Goal: Find specific page/section: Find specific page/section

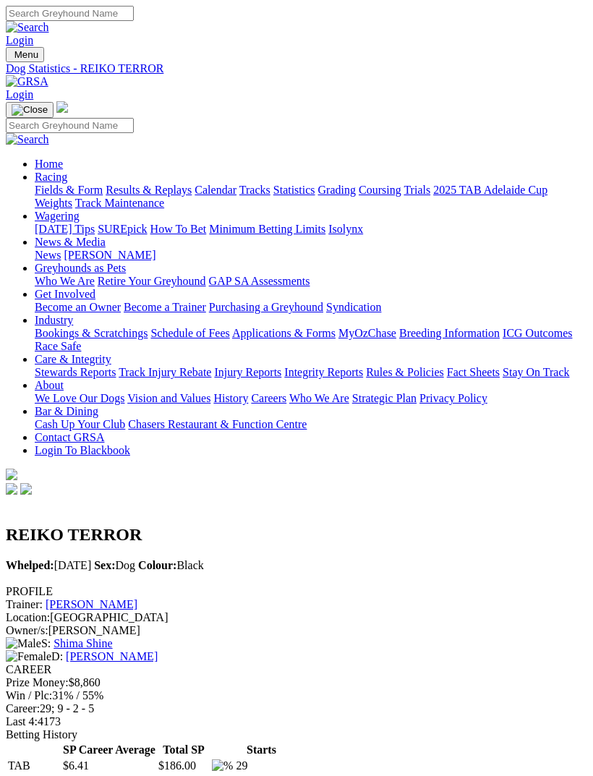
click at [32, 181] on div "Home Racing Fields & Form Results & Replays Calendar Tracks Statistics Grading …" at bounding box center [296, 299] width 581 height 396
click at [48, 104] on img "Toggle navigation" at bounding box center [30, 110] width 36 height 12
click at [12, 58] on img "Toggle navigation" at bounding box center [12, 58] width 0 height 0
click at [41, 249] on div "Home Racing Fields & Form Results & Replays Calendar Tracks Statistics Grading …" at bounding box center [296, 299] width 581 height 396
click at [48, 104] on img "Toggle navigation" at bounding box center [30, 110] width 36 height 12
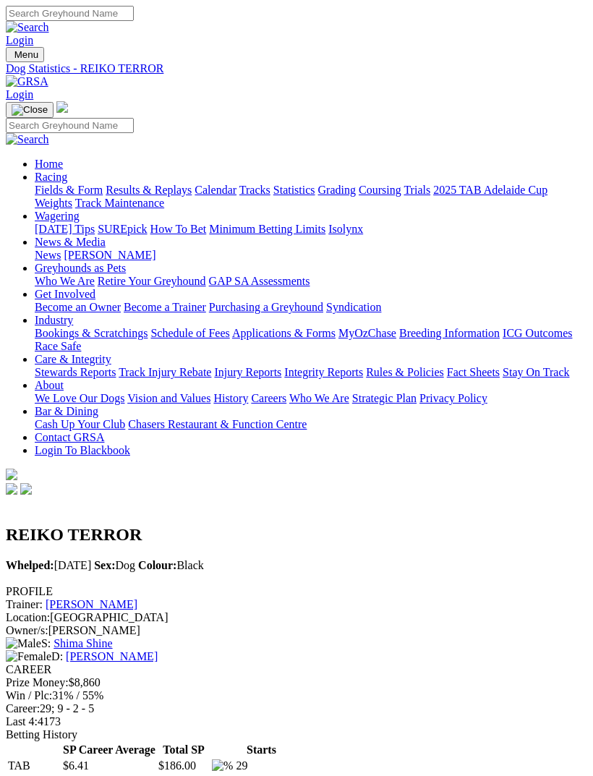
click at [12, 58] on img "Toggle navigation" at bounding box center [12, 58] width 0 height 0
click at [103, 192] on link "Fields & Form" at bounding box center [69, 190] width 68 height 12
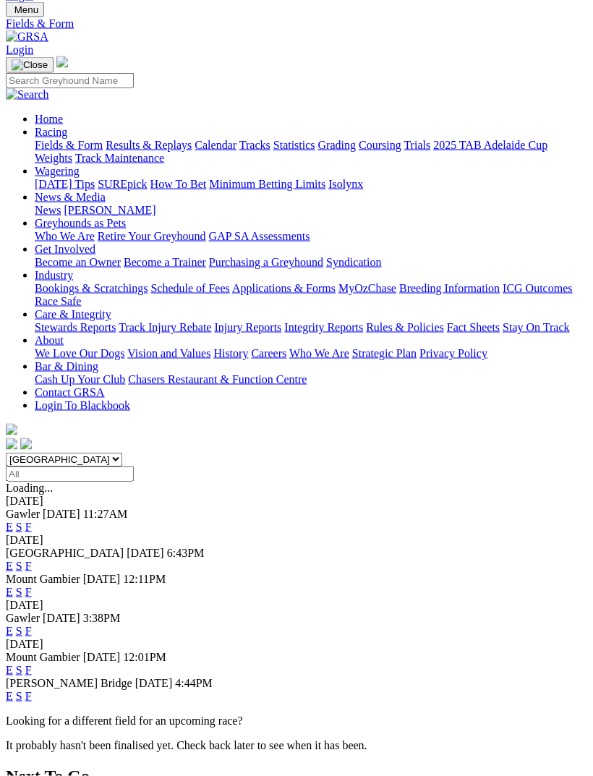
scroll to position [46, 0]
click at [32, 559] on link "F" at bounding box center [28, 565] width 7 height 12
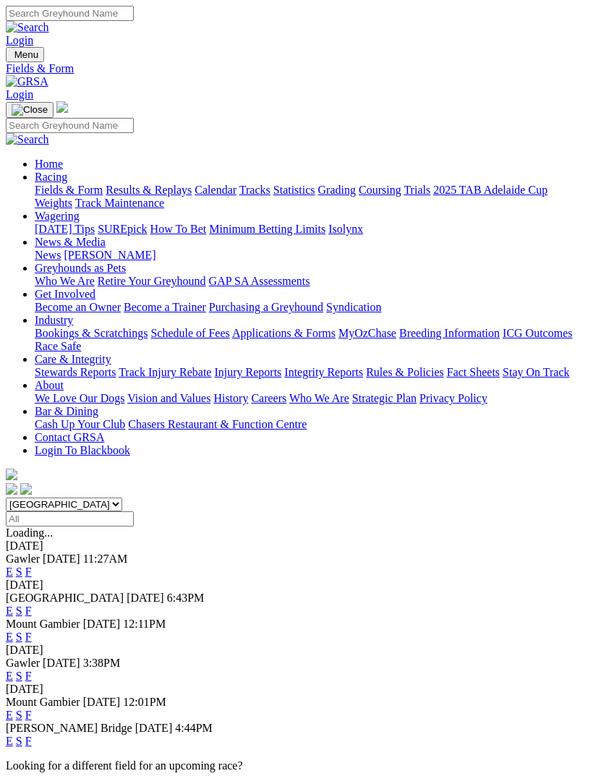
scroll to position [46, 0]
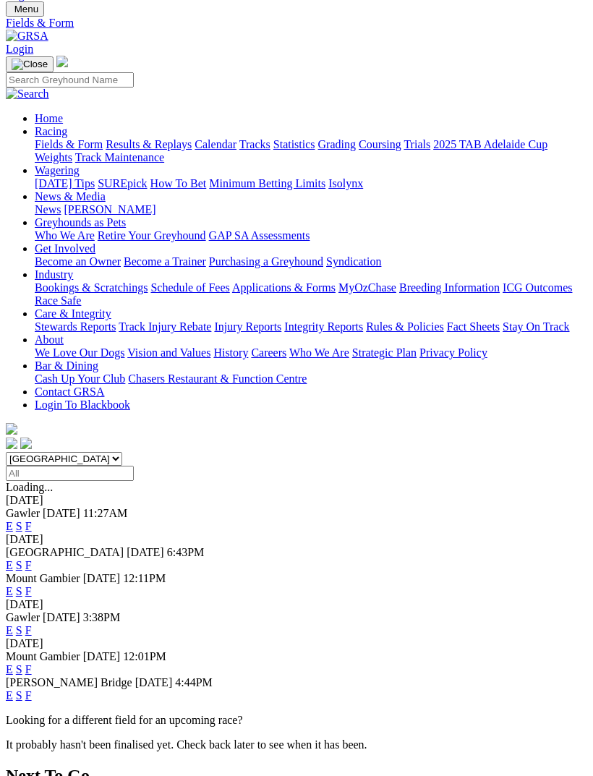
click at [32, 520] on link "F" at bounding box center [28, 526] width 7 height 12
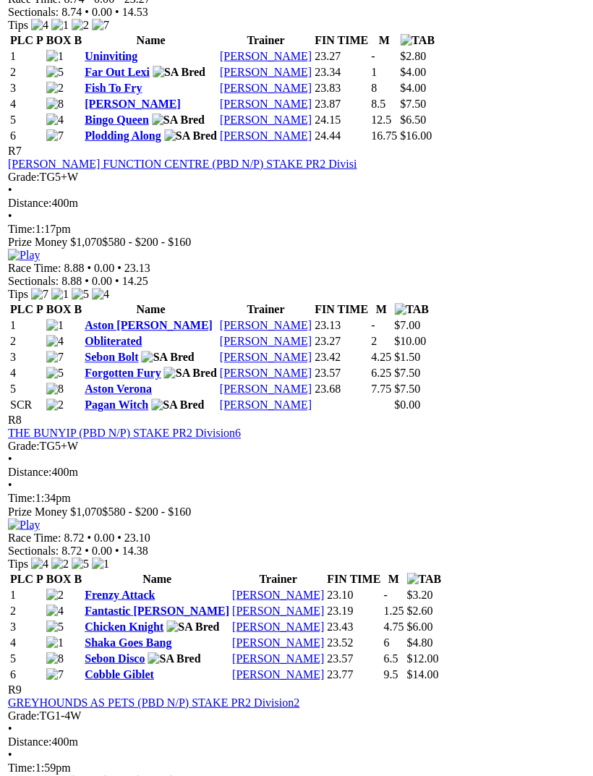
scroll to position [1962, 0]
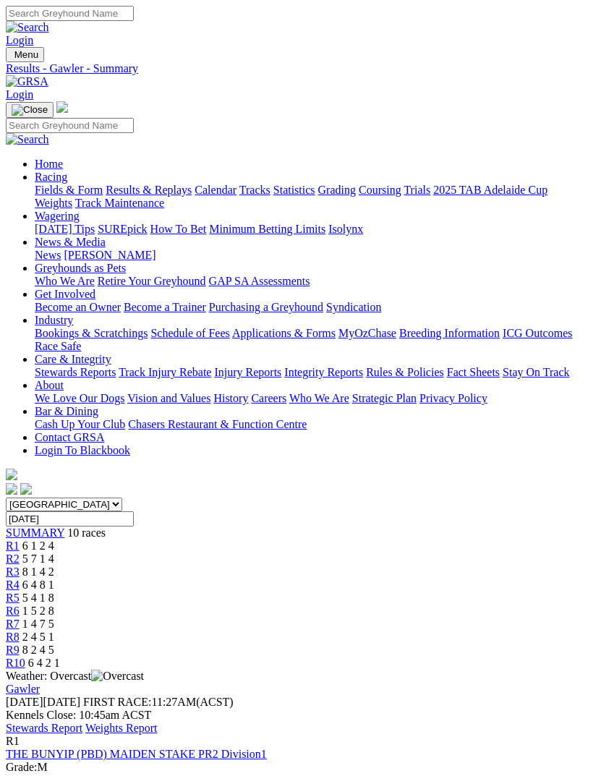
scroll to position [3399, 1]
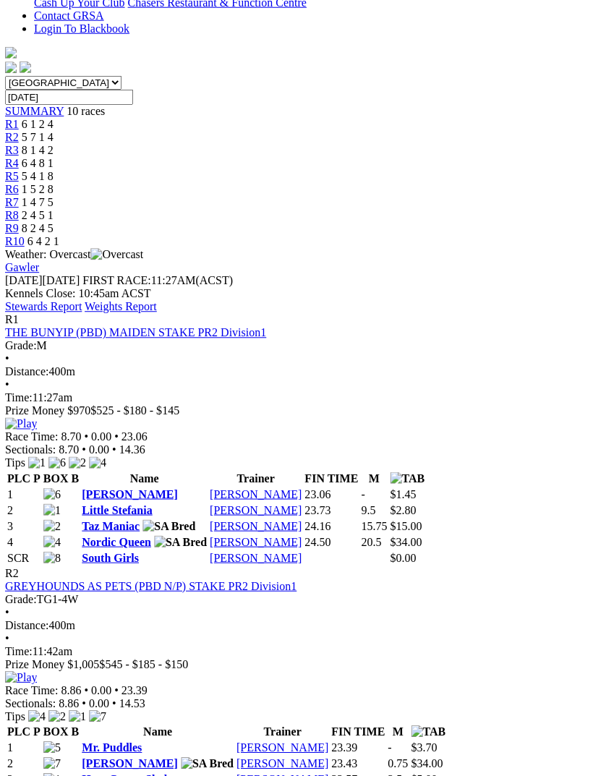
scroll to position [0, 0]
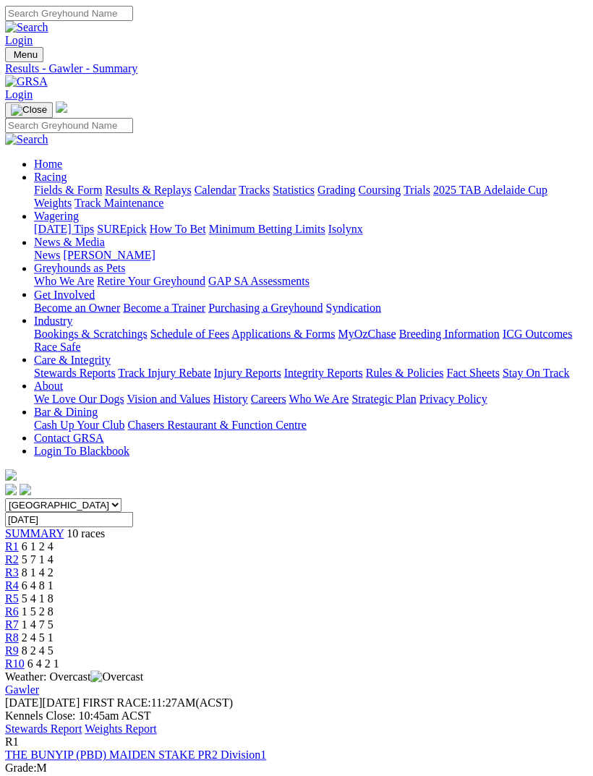
click at [12, 58] on img "Toggle navigation" at bounding box center [12, 58] width 0 height 0
click at [103, 187] on link "Fields & Form" at bounding box center [69, 190] width 68 height 12
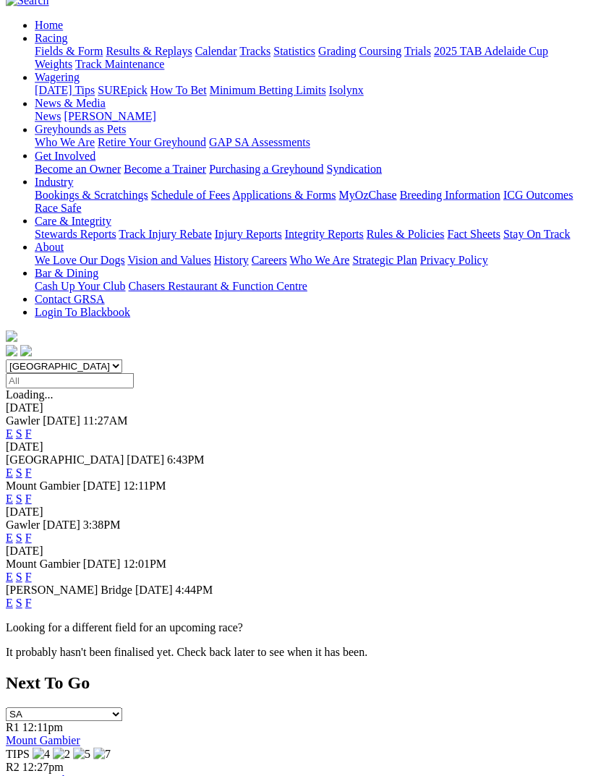
scroll to position [139, 0]
click at [32, 466] on link "F" at bounding box center [28, 472] width 7 height 12
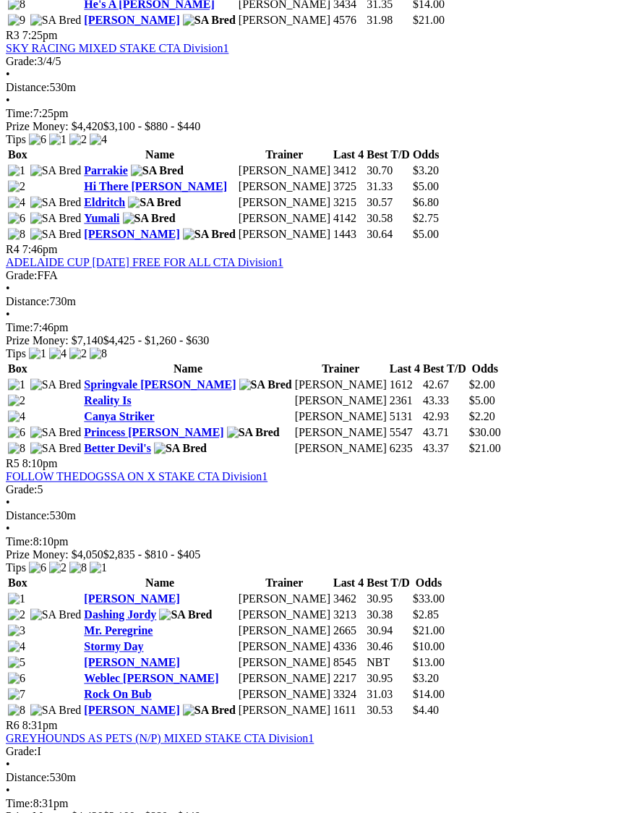
scroll to position [1296, 0]
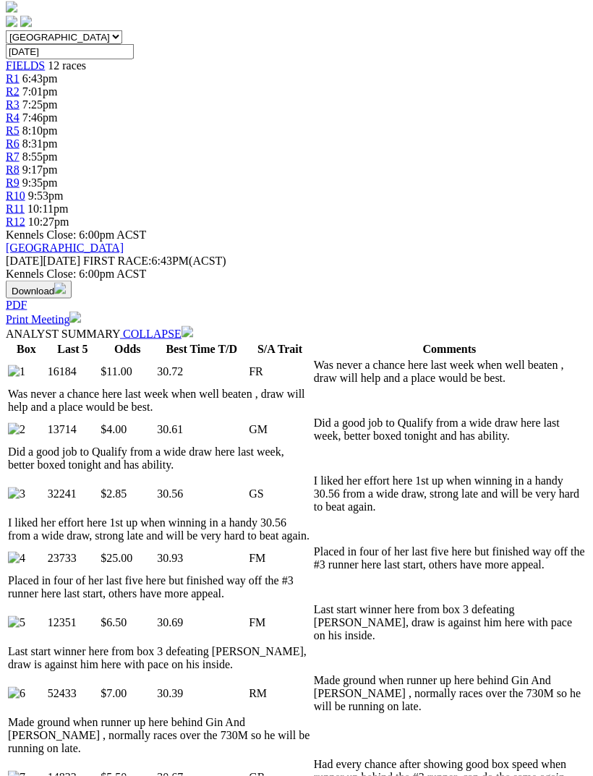
scroll to position [460, 0]
